Goal: Check status: Check status

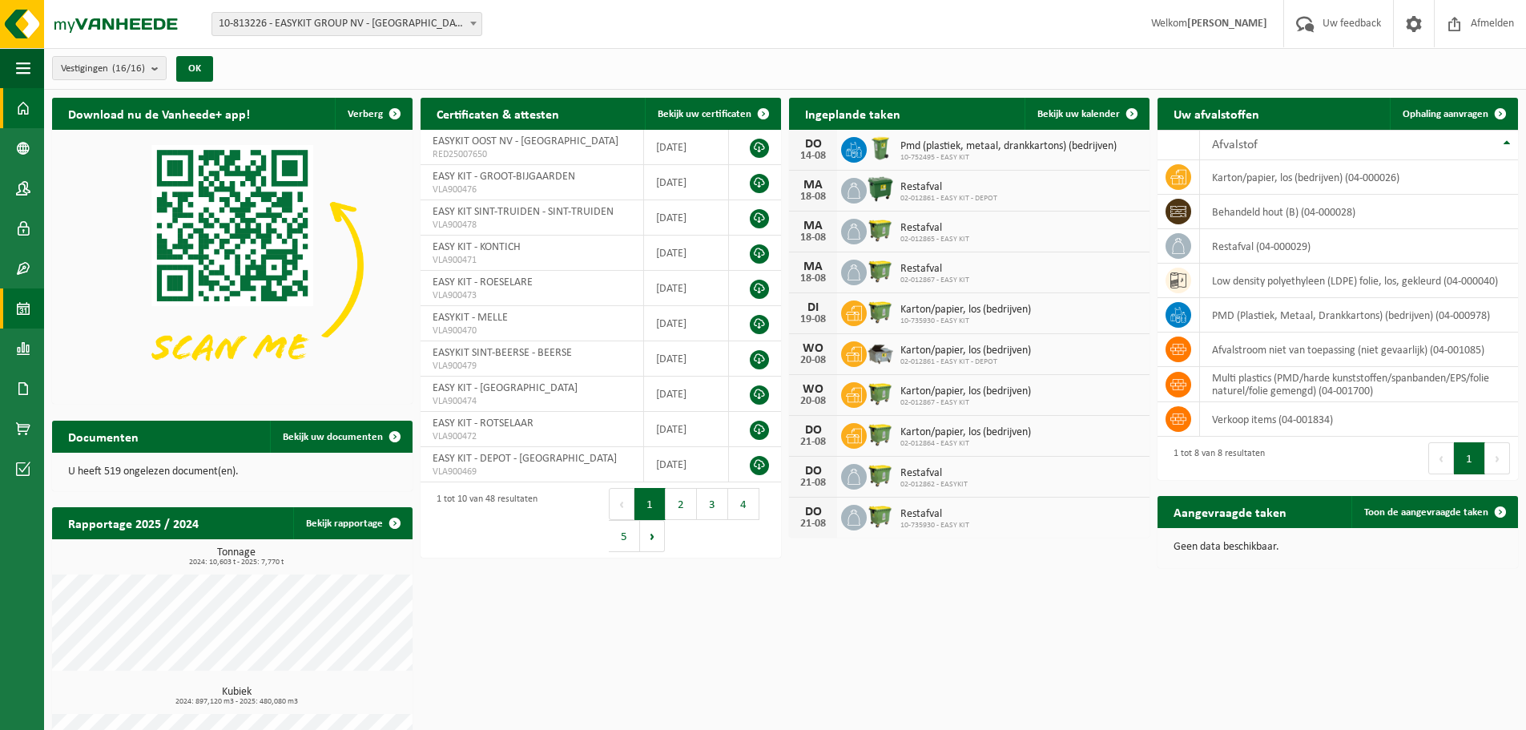
click at [42, 311] on link "Kalender" at bounding box center [22, 308] width 44 height 40
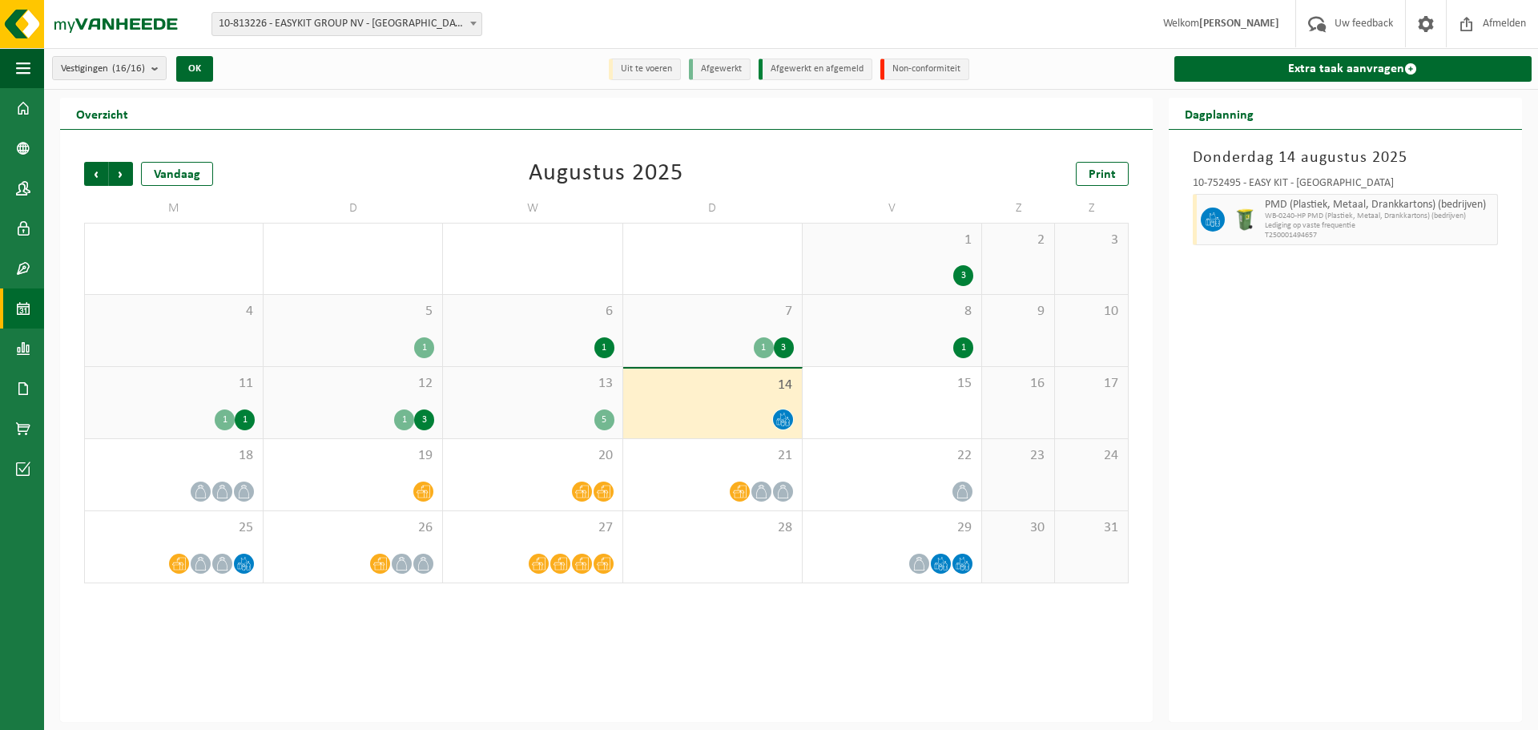
click at [449, 27] on span "10-813226 - EASYKIT GROUP NV - [GEOGRAPHIC_DATA]" at bounding box center [346, 24] width 269 height 22
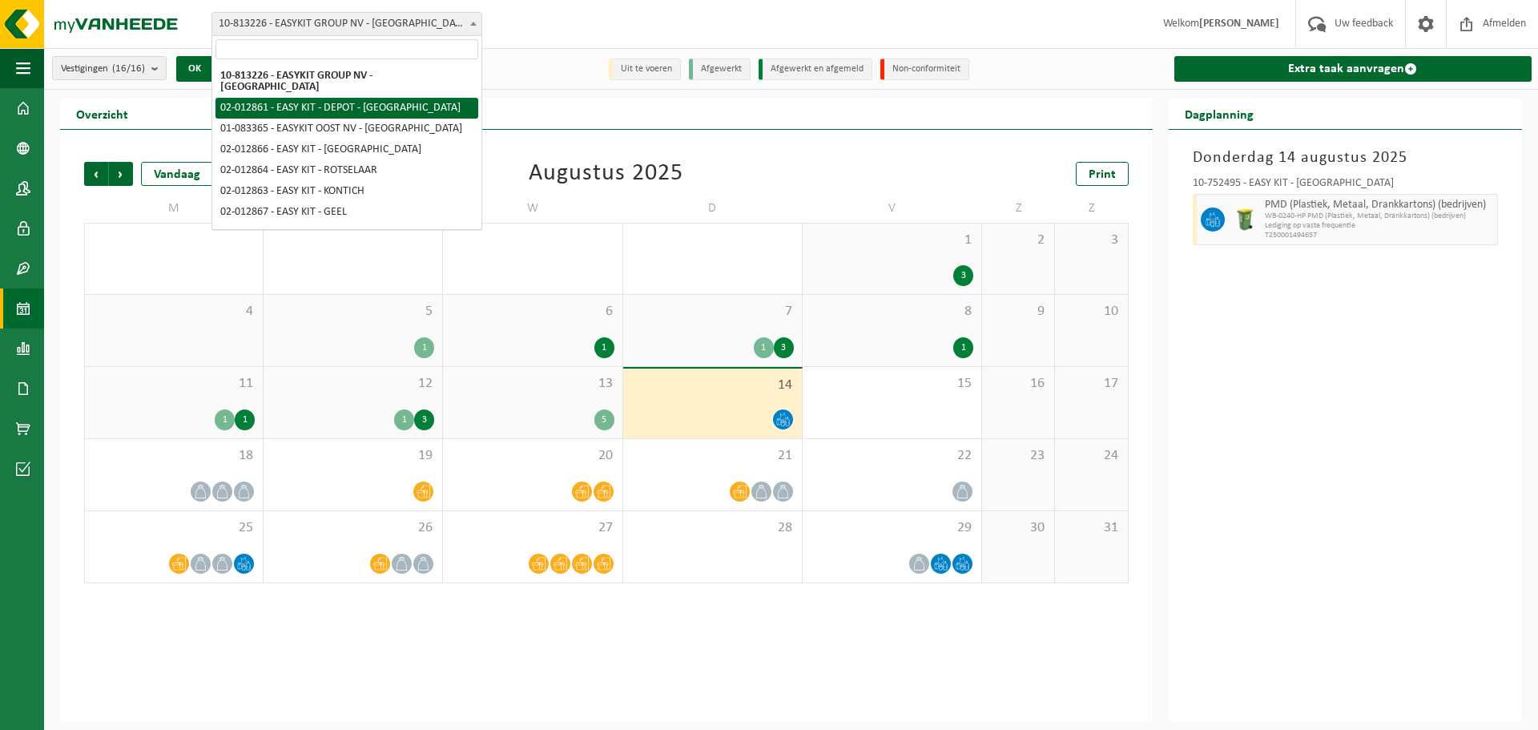
select select "3949"
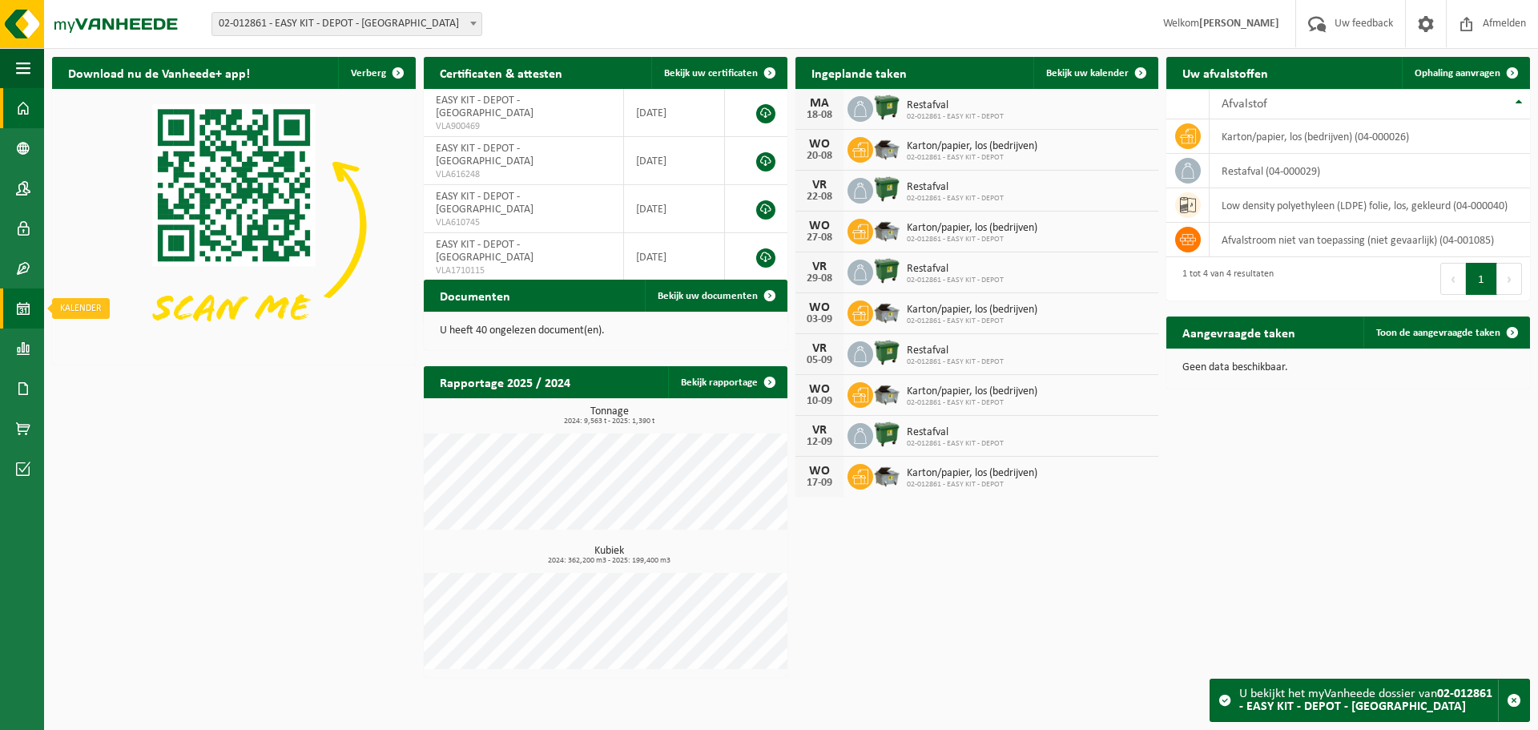
click at [34, 311] on link "Kalender" at bounding box center [22, 308] width 44 height 40
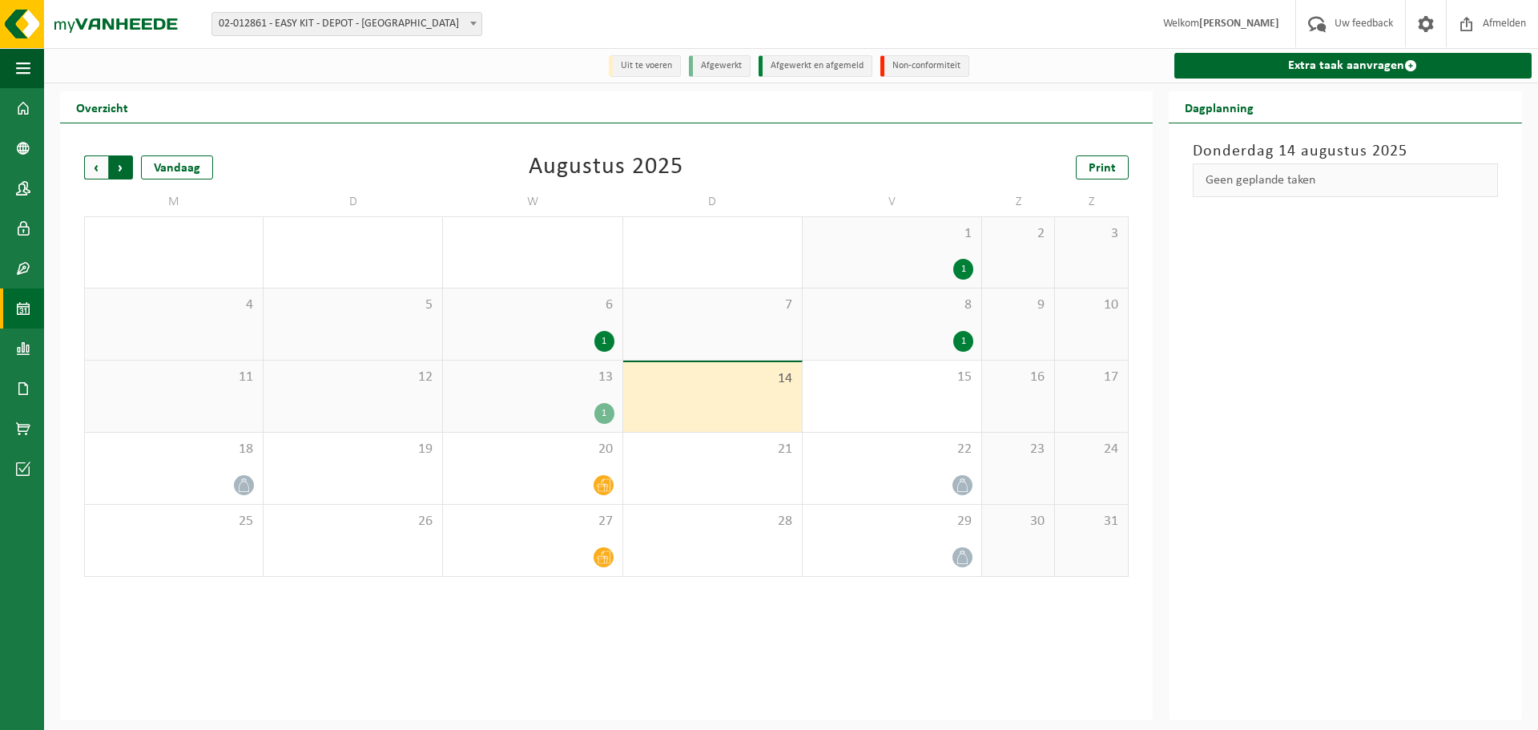
click at [91, 167] on span "Vorige" at bounding box center [96, 167] width 24 height 24
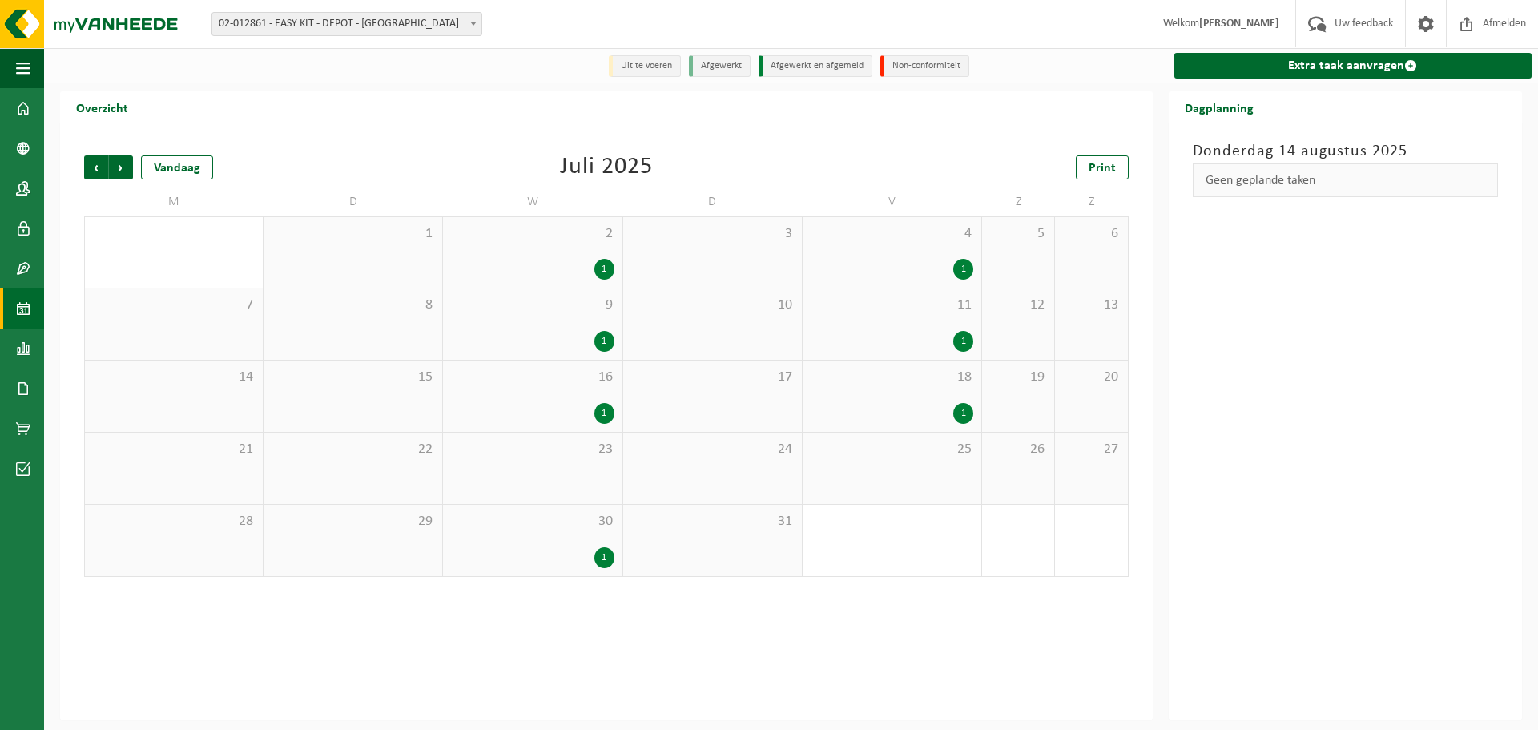
click at [471, 248] on div "2 1" at bounding box center [532, 252] width 179 height 70
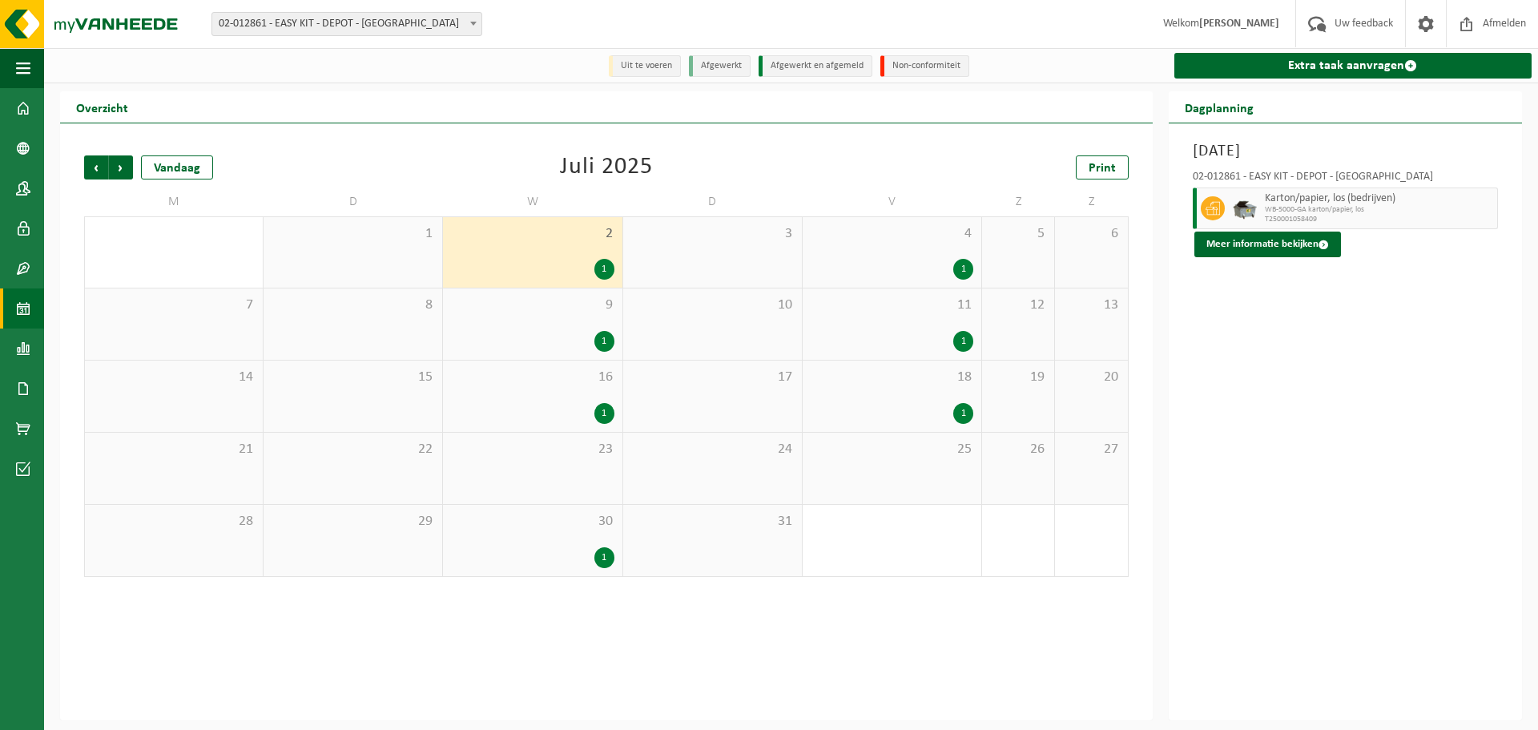
drag, startPoint x: 523, startPoint y: 335, endPoint x: 515, endPoint y: 332, distance: 8.4
click at [515, 332] on div "1" at bounding box center [532, 341] width 163 height 21
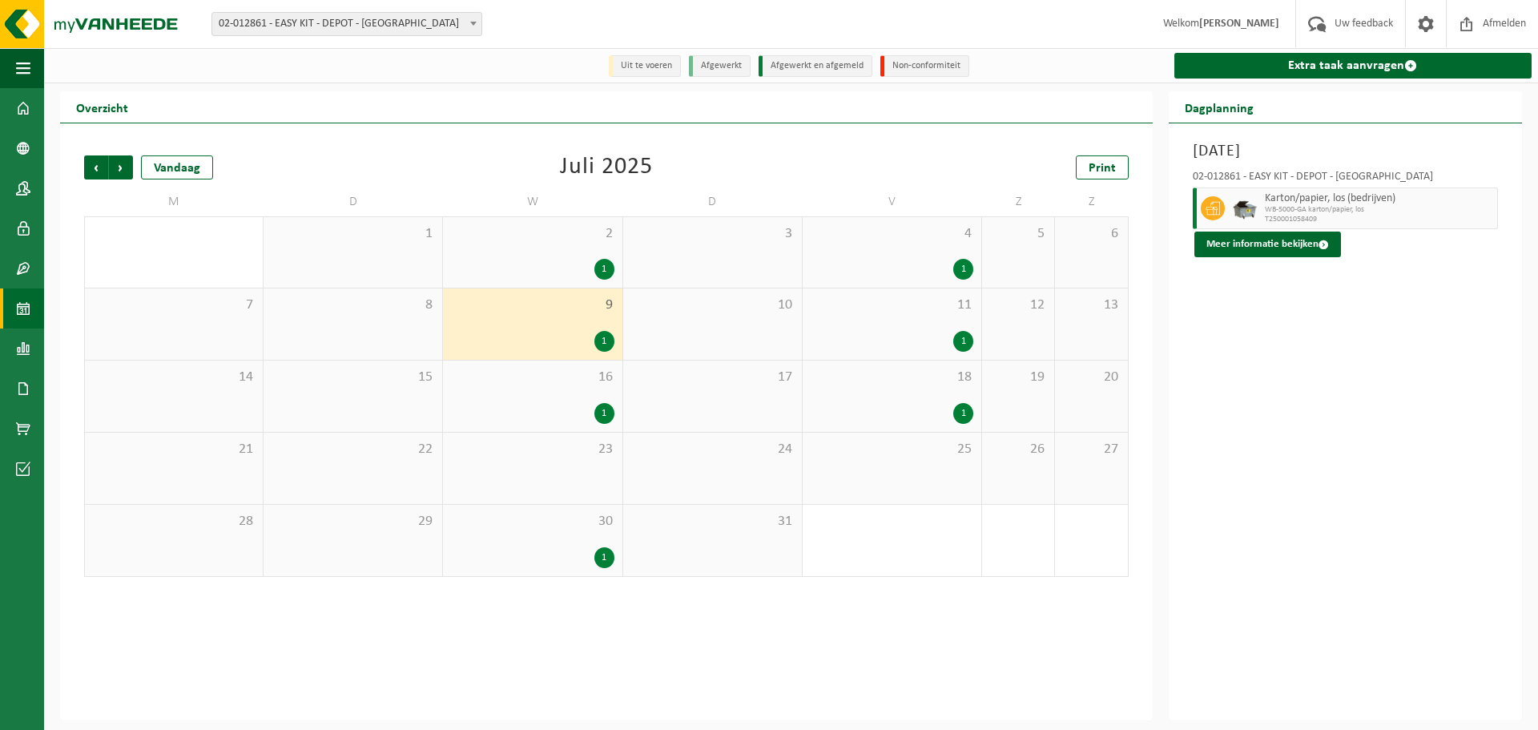
click at [528, 386] on span "16" at bounding box center [532, 377] width 163 height 18
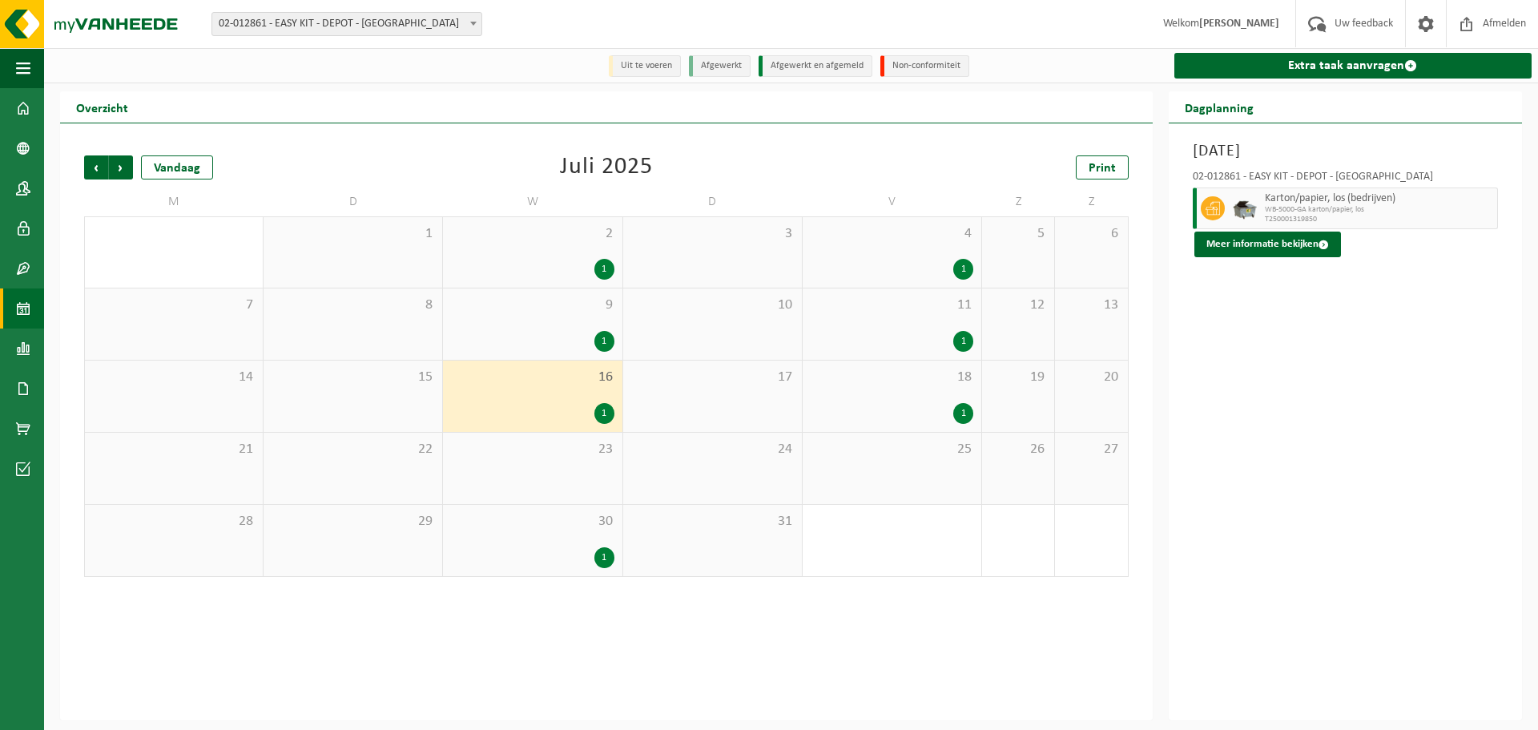
click at [552, 582] on div "Vorige Volgende Vandaag Juli 2025 Print M D W D V Z Z 30 1 2 1 3 4 1 5 6 7 8 9 …" at bounding box center [606, 365] width 1060 height 453
click at [909, 246] on div "4 1" at bounding box center [891, 252] width 179 height 70
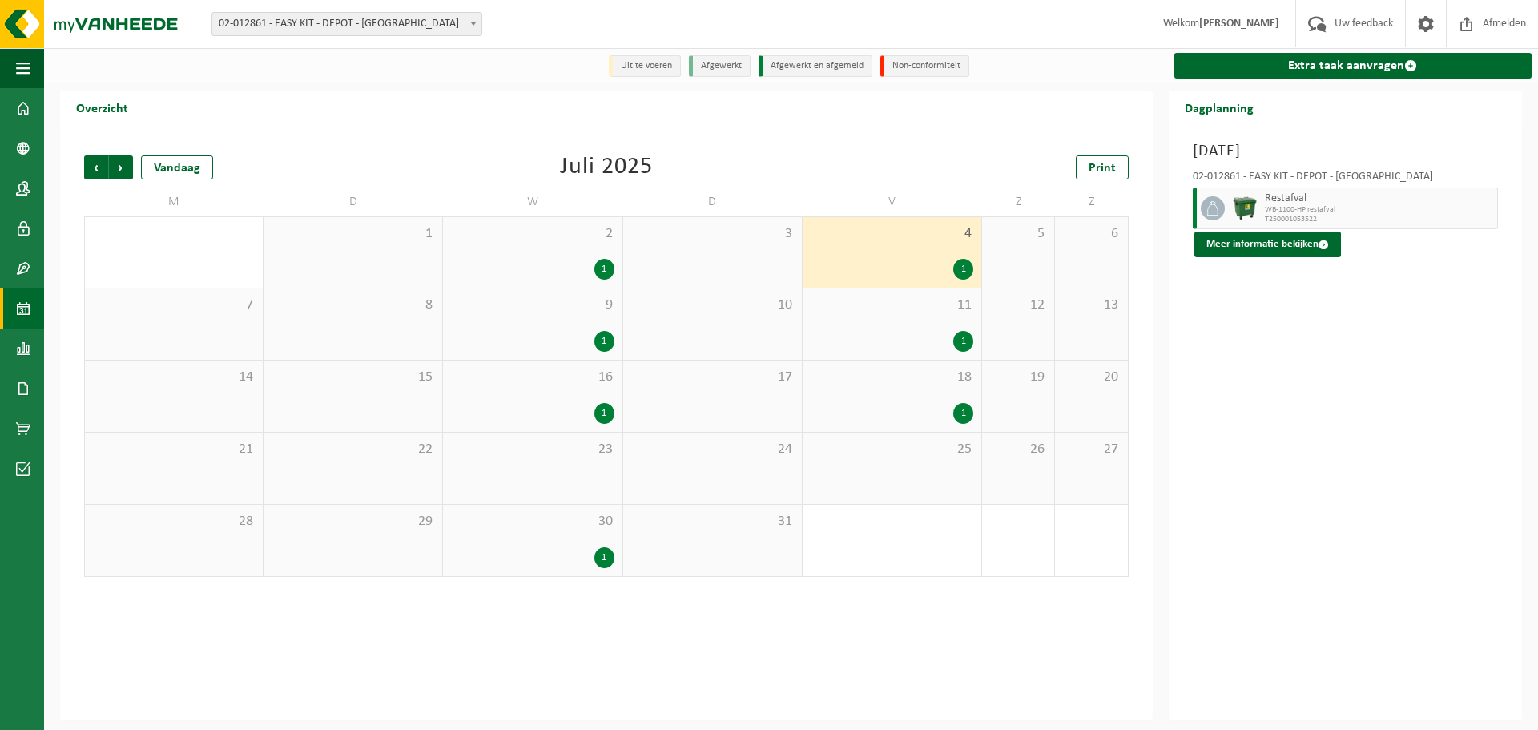
click at [1367, 211] on span "WB-1100-HP restafval" at bounding box center [1379, 210] width 228 height 10
click at [30, 107] on link "Dashboard" at bounding box center [22, 108] width 44 height 40
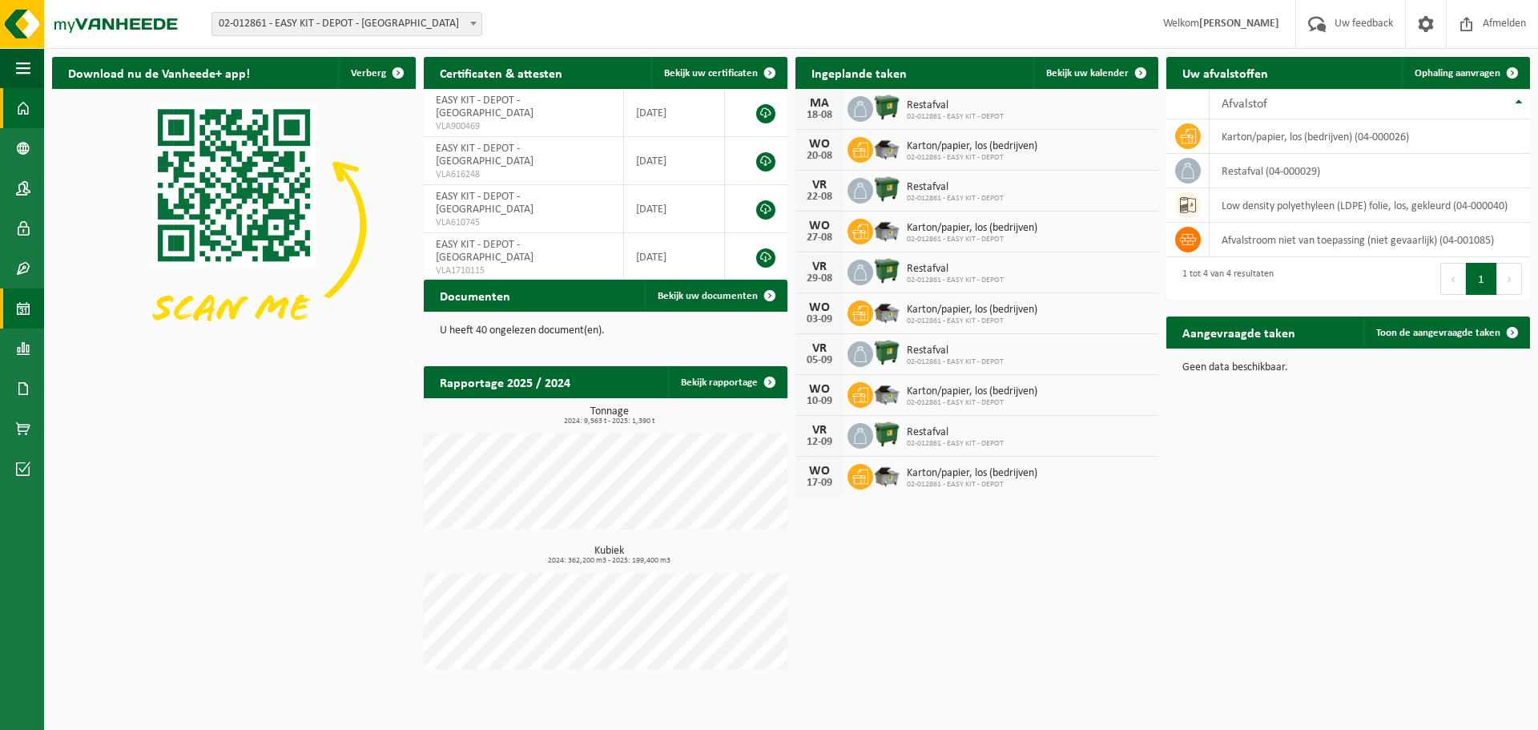
drag, startPoint x: 38, startPoint y: 306, endPoint x: 30, endPoint y: 307, distance: 8.0
click at [37, 308] on link "Kalender" at bounding box center [22, 308] width 44 height 40
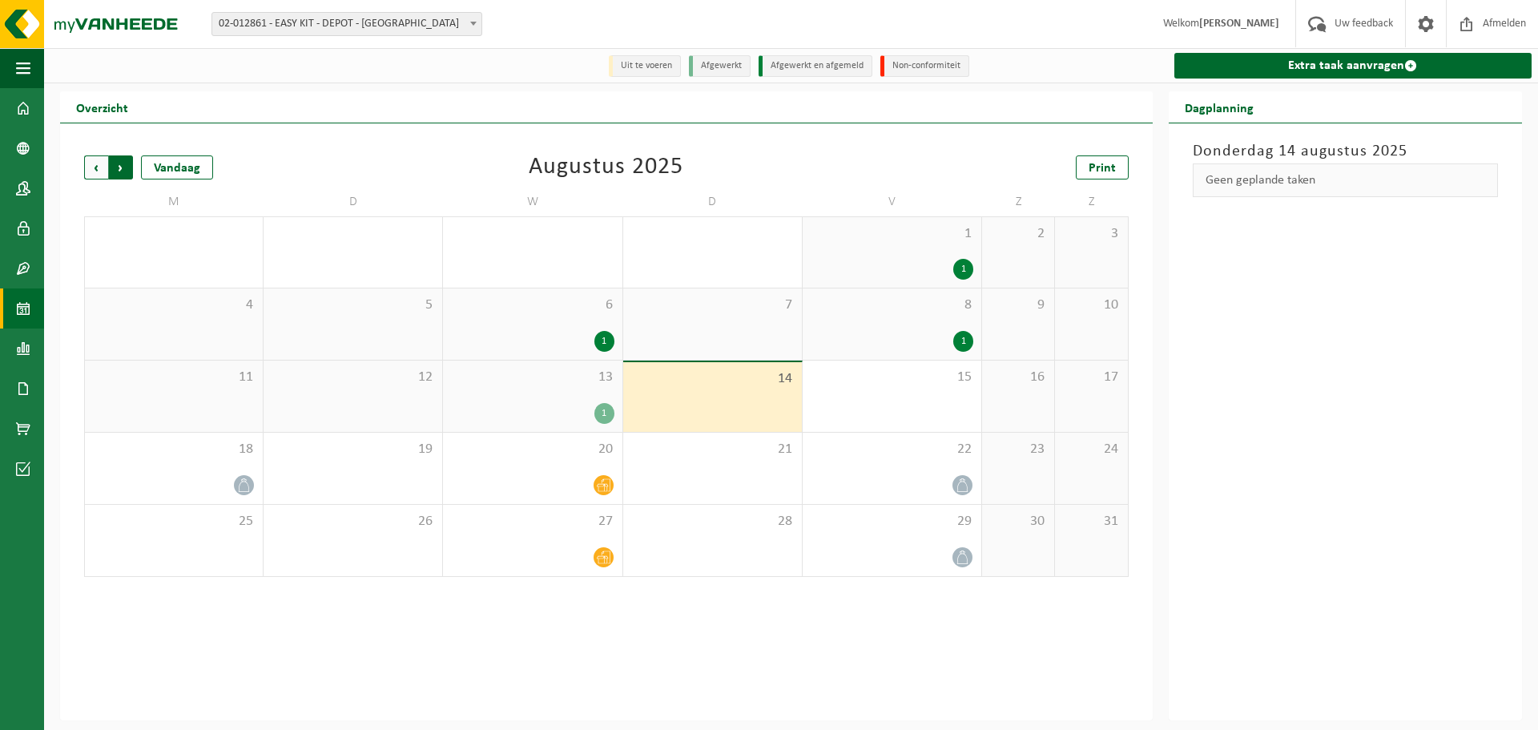
click at [92, 171] on span "Vorige" at bounding box center [96, 167] width 24 height 24
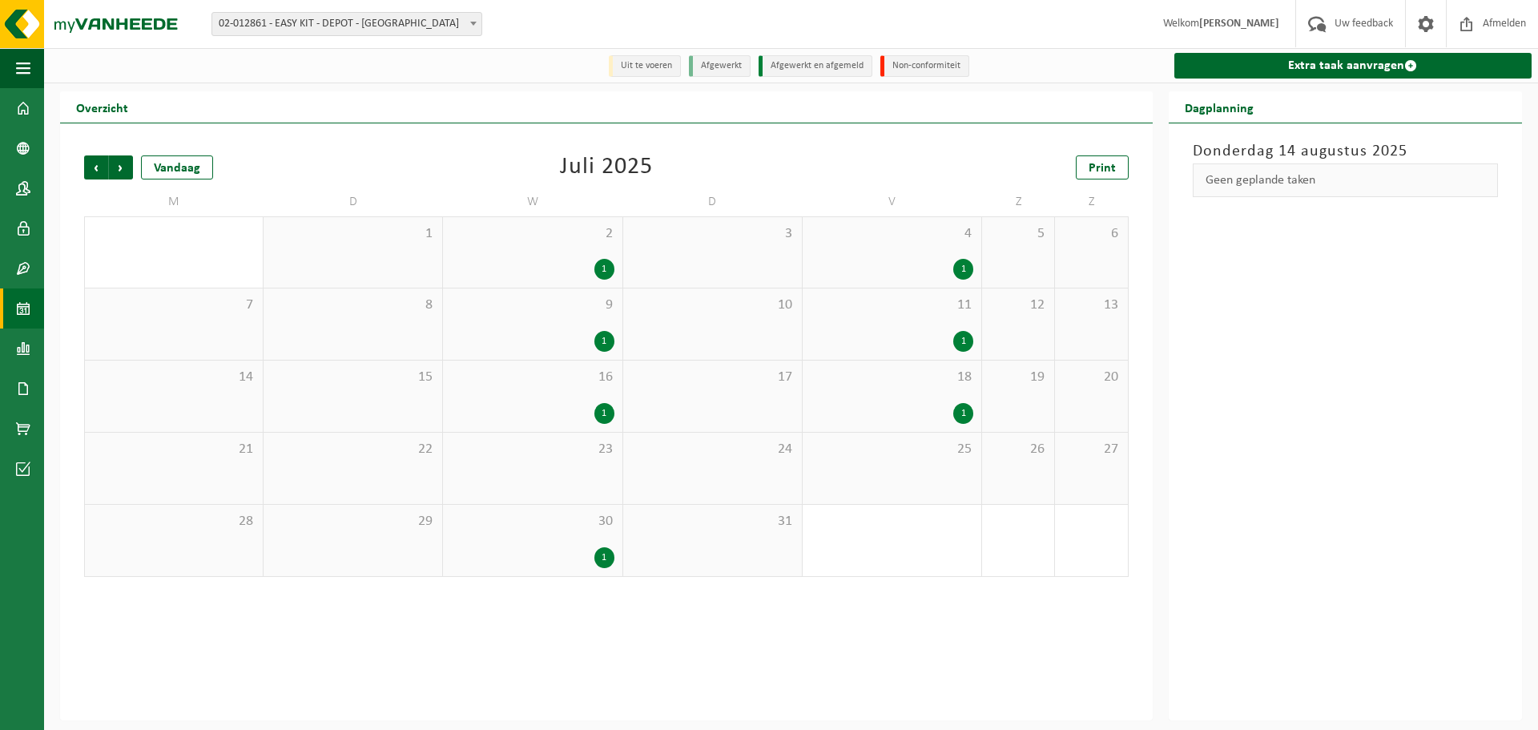
click at [957, 251] on div "4 1" at bounding box center [891, 252] width 179 height 70
